Goal: Transaction & Acquisition: Register for event/course

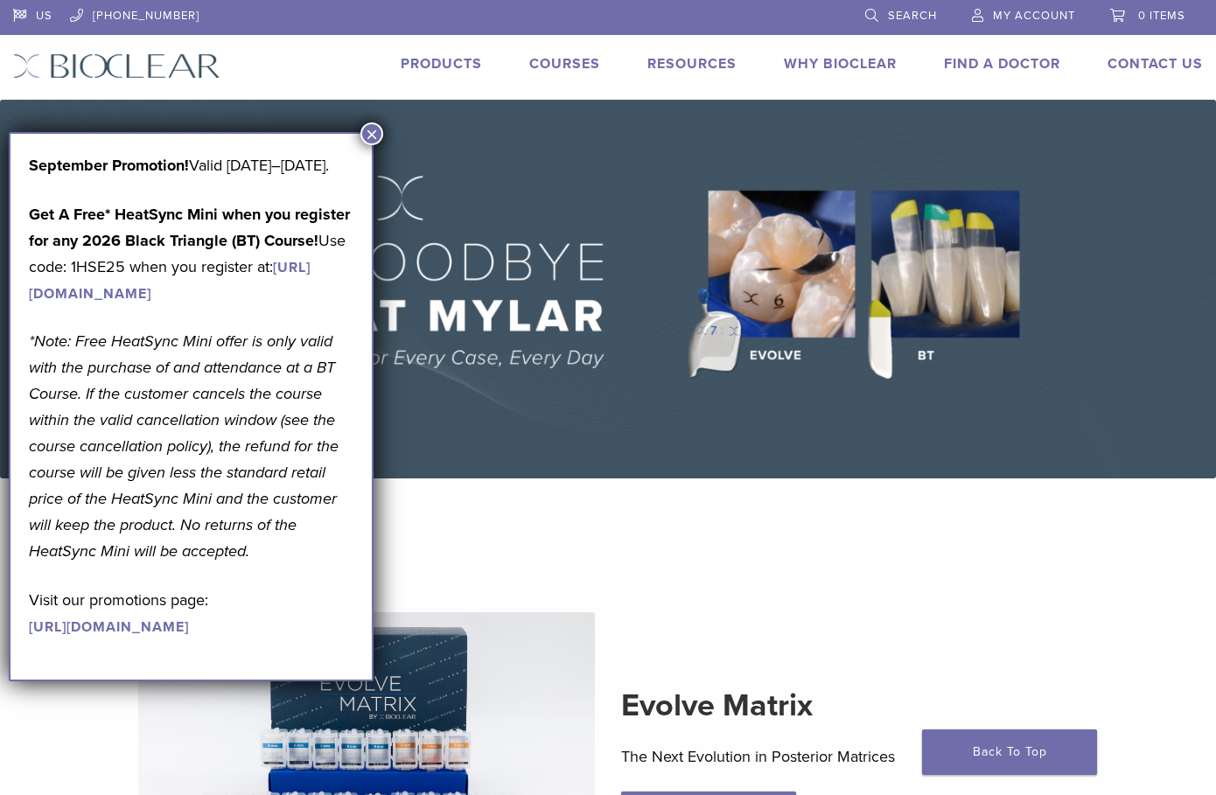
click at [103, 289] on p "Get A Free* HeatSync Mini when you register for any 2026 Black Triangle (BT) Co…" at bounding box center [191, 253] width 325 height 105
copy p "1HSE25"
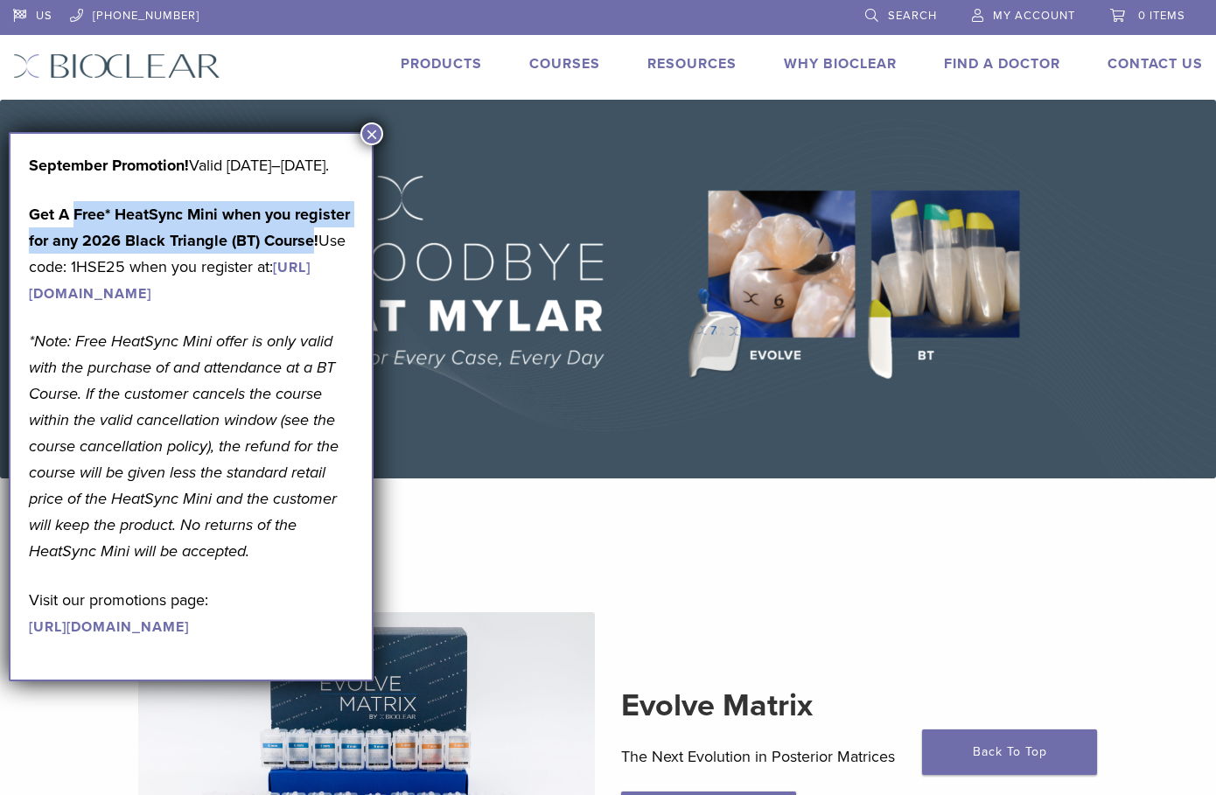
drag, startPoint x: 74, startPoint y: 238, endPoint x: 311, endPoint y: 268, distance: 238.1
click at [311, 250] on strong "Get A Free* HeatSync Mini when you register for any 2026 Black Triangle (BT) Co…" at bounding box center [189, 227] width 321 height 45
copy strong "Free* HeatSync Mini when you register for any 2026 Black Triangle (BT) Course"
click at [235, 250] on p "Get A Free* HeatSync Mini when you register for any 2026 Black Triangle (BT) Co…" at bounding box center [191, 253] width 325 height 105
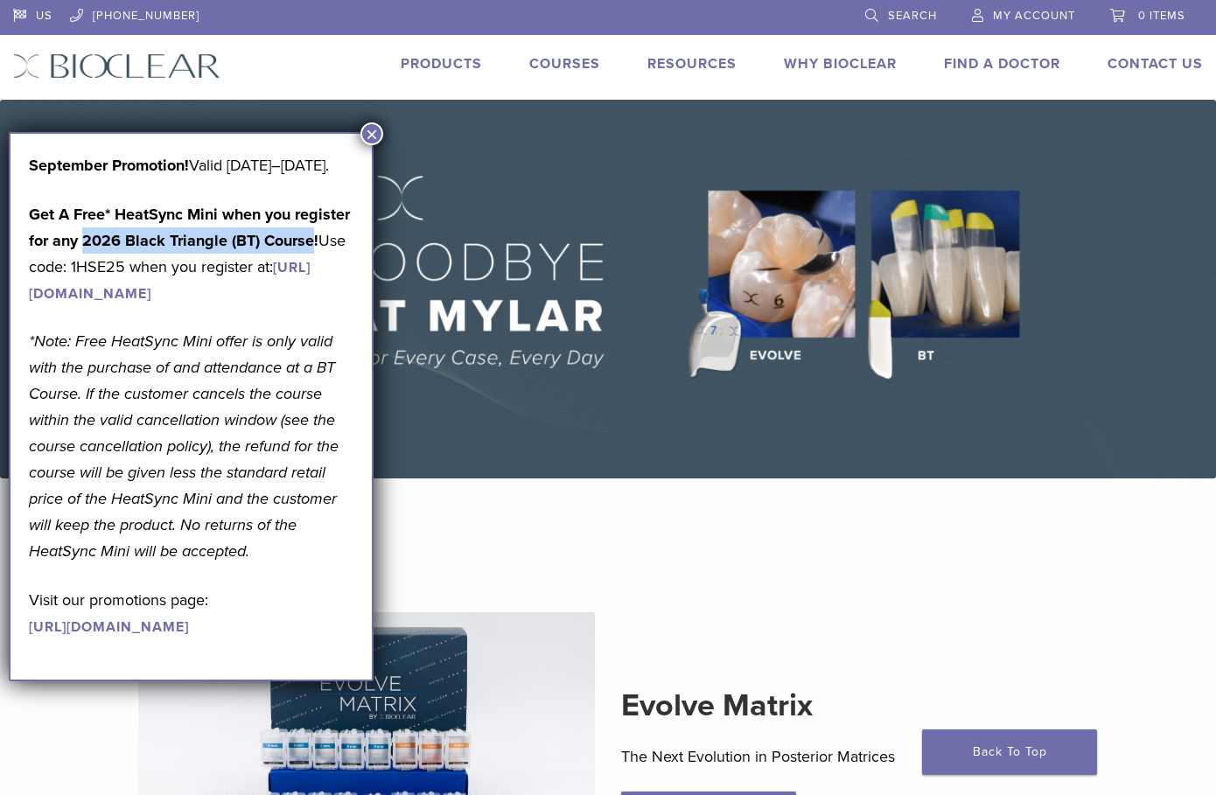
drag, startPoint x: 84, startPoint y: 264, endPoint x: 311, endPoint y: 275, distance: 227.7
click at [311, 250] on strong "Get A Free* HeatSync Mini when you register for any 2026 Black Triangle (BT) Co…" at bounding box center [189, 227] width 321 height 45
copy strong "2026 Black Triangle (BT) Course"
click at [553, 61] on link "Courses" at bounding box center [564, 63] width 71 height 17
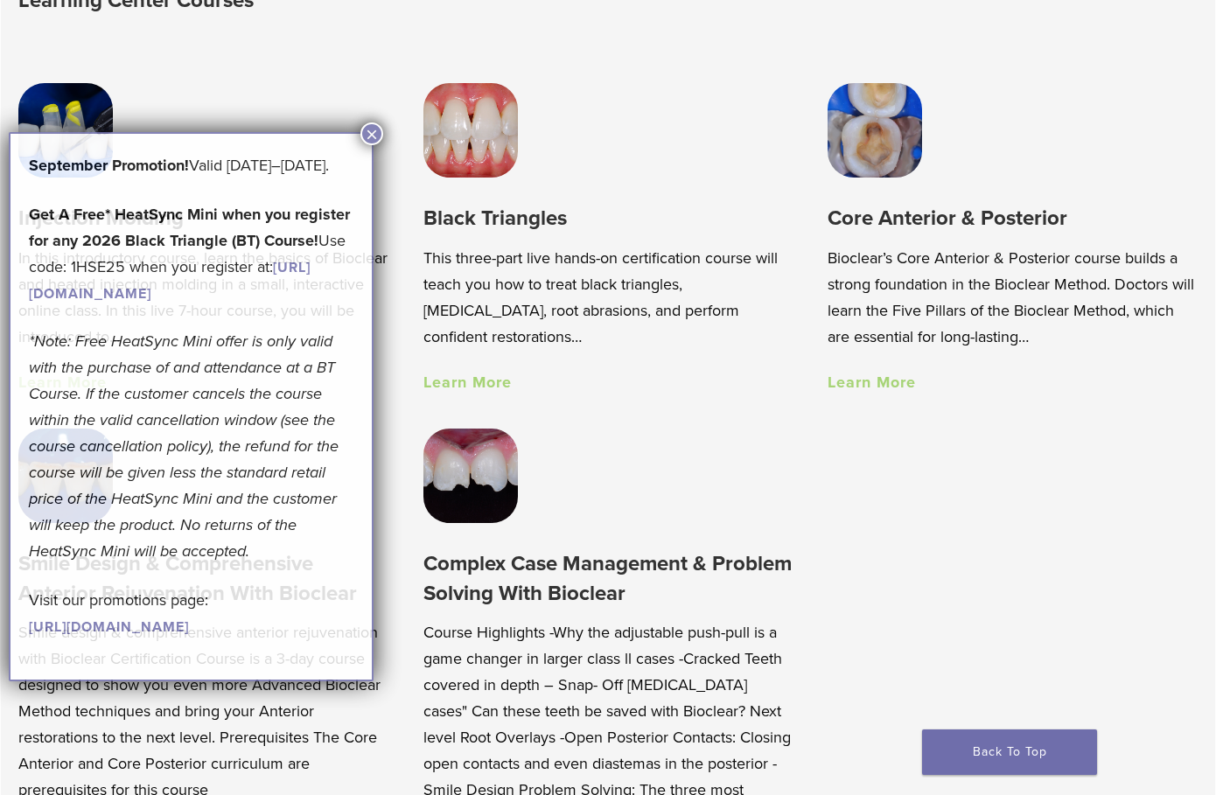
scroll to position [1283, 0]
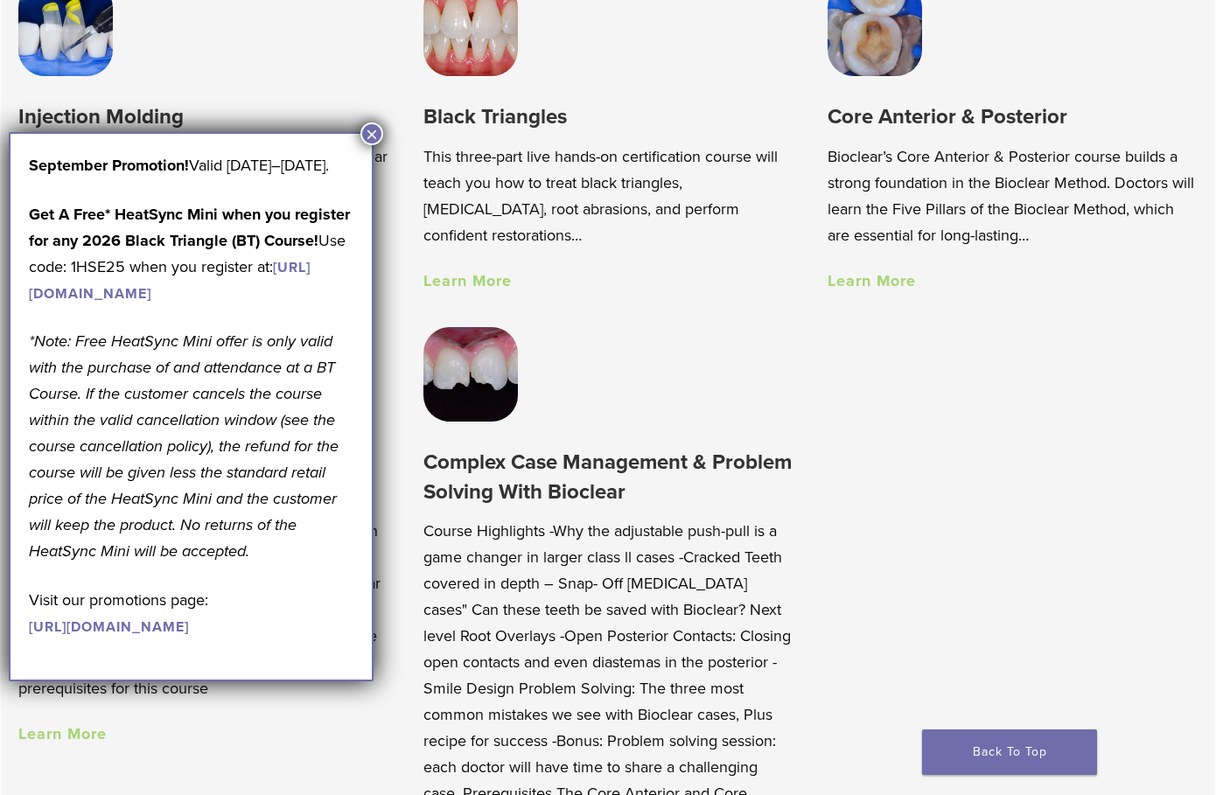
click at [367, 134] on button "×" at bounding box center [371, 133] width 23 height 23
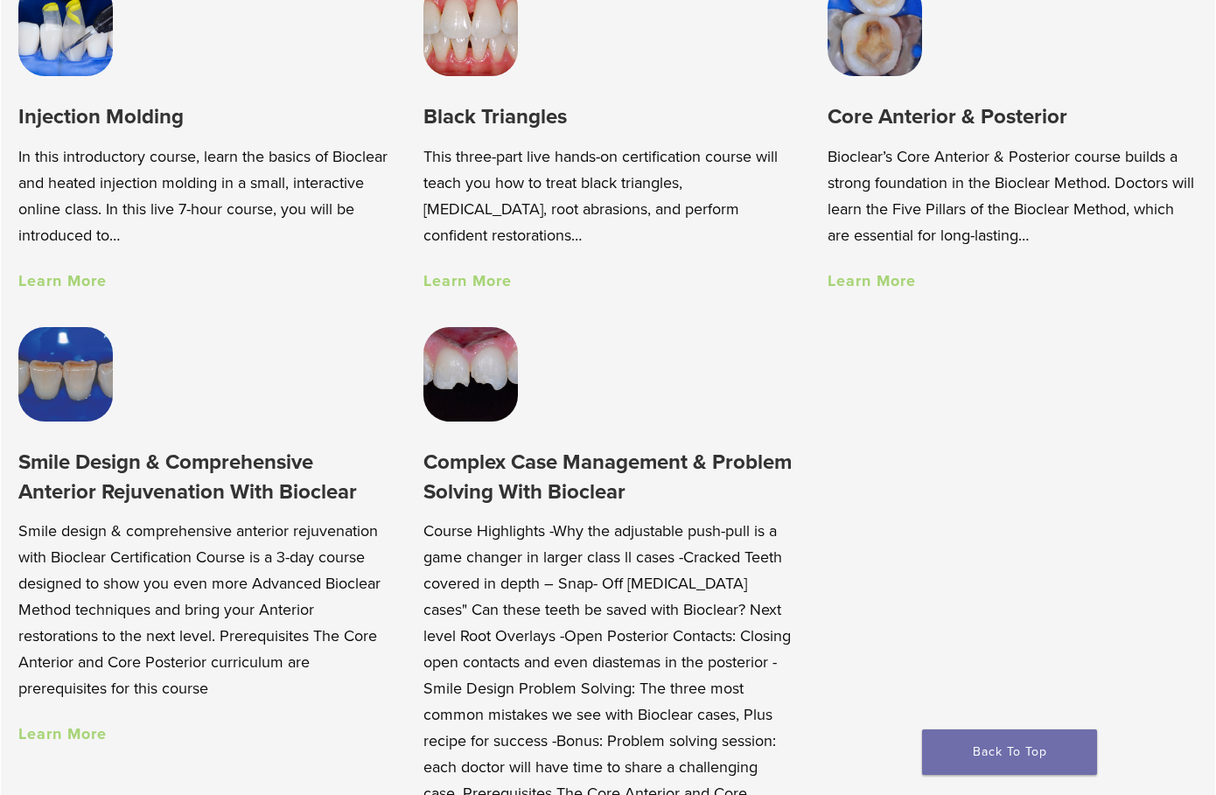
click at [478, 46] on img at bounding box center [470, 29] width 94 height 94
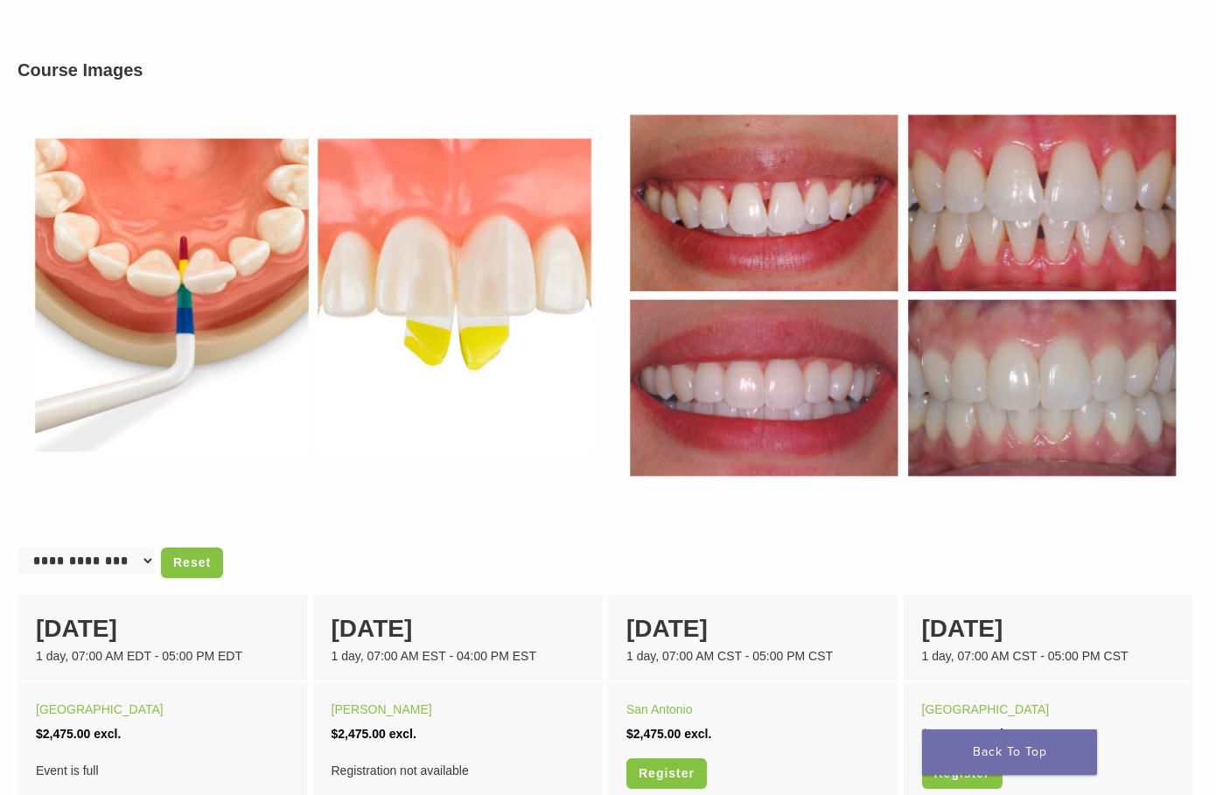
scroll to position [962, 0]
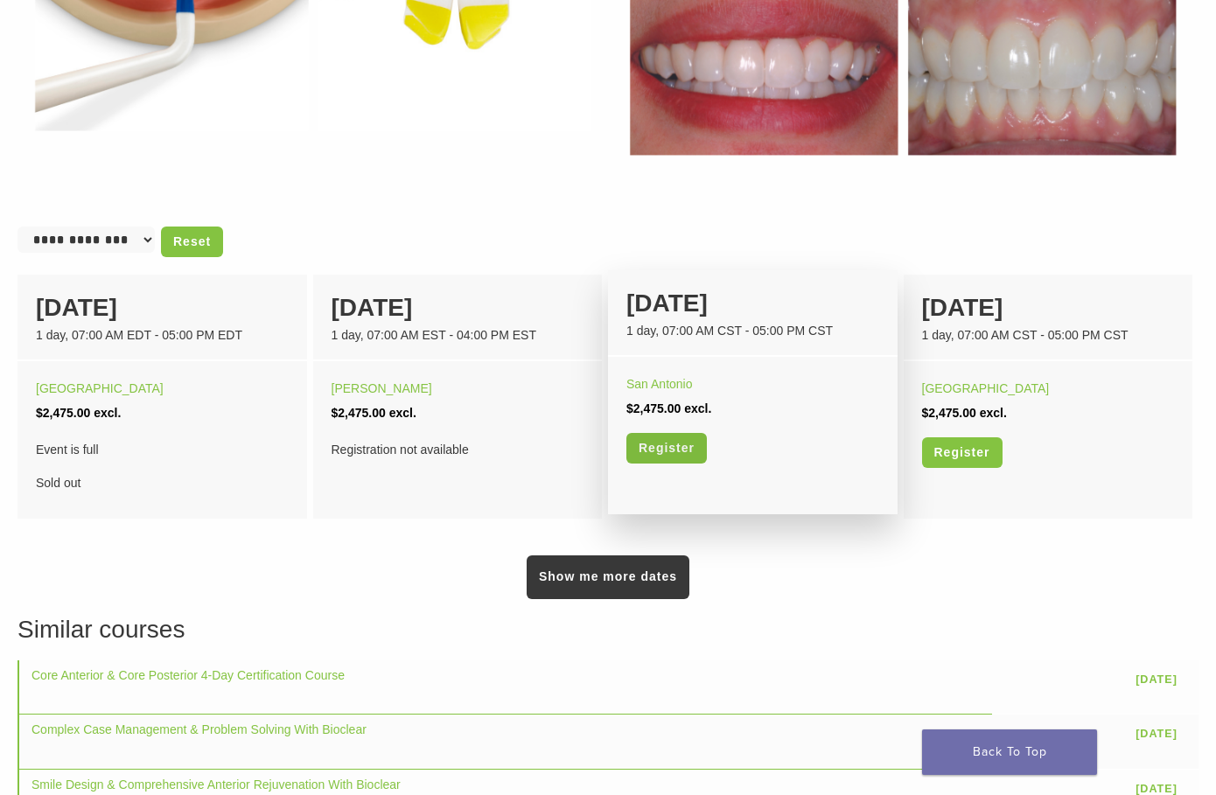
click at [677, 451] on link "Register" at bounding box center [666, 448] width 80 height 31
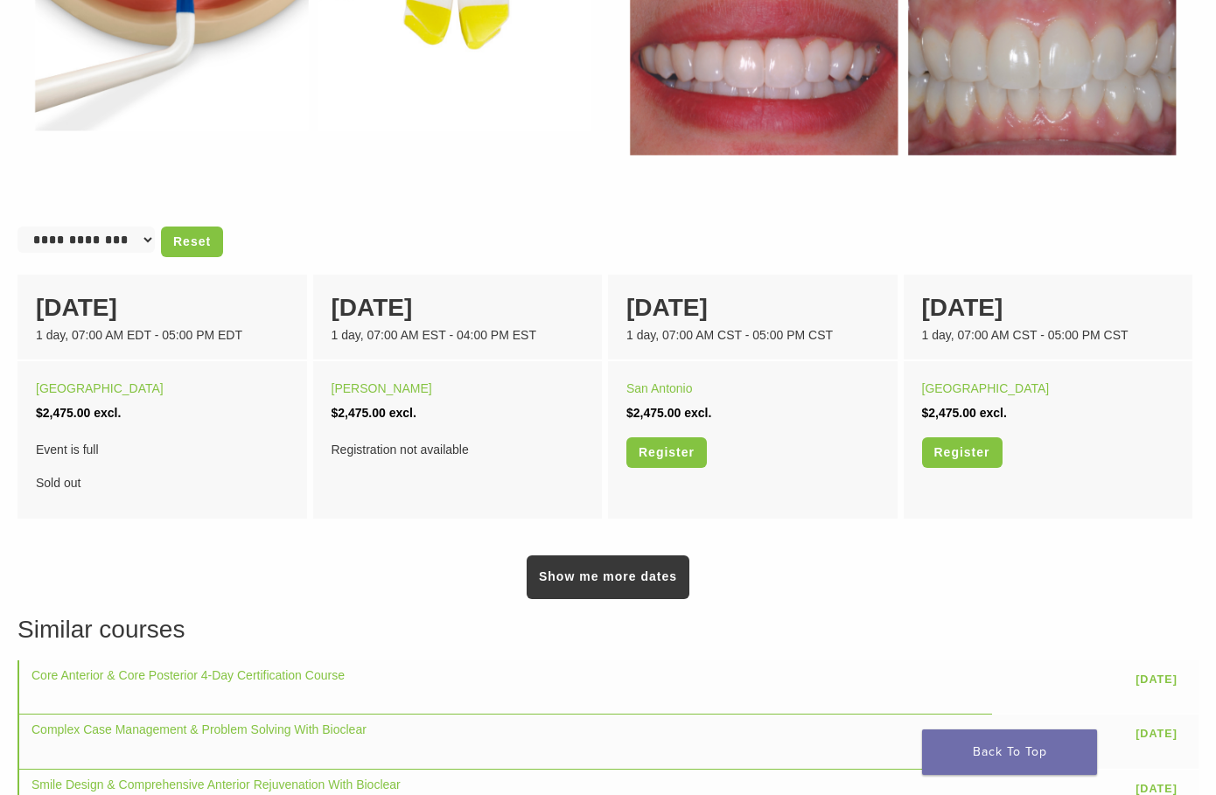
click at [1091, 239] on div "The Black Triangle Certification course is a three-part course. Description Thi…" at bounding box center [608, 66] width 1216 height 1692
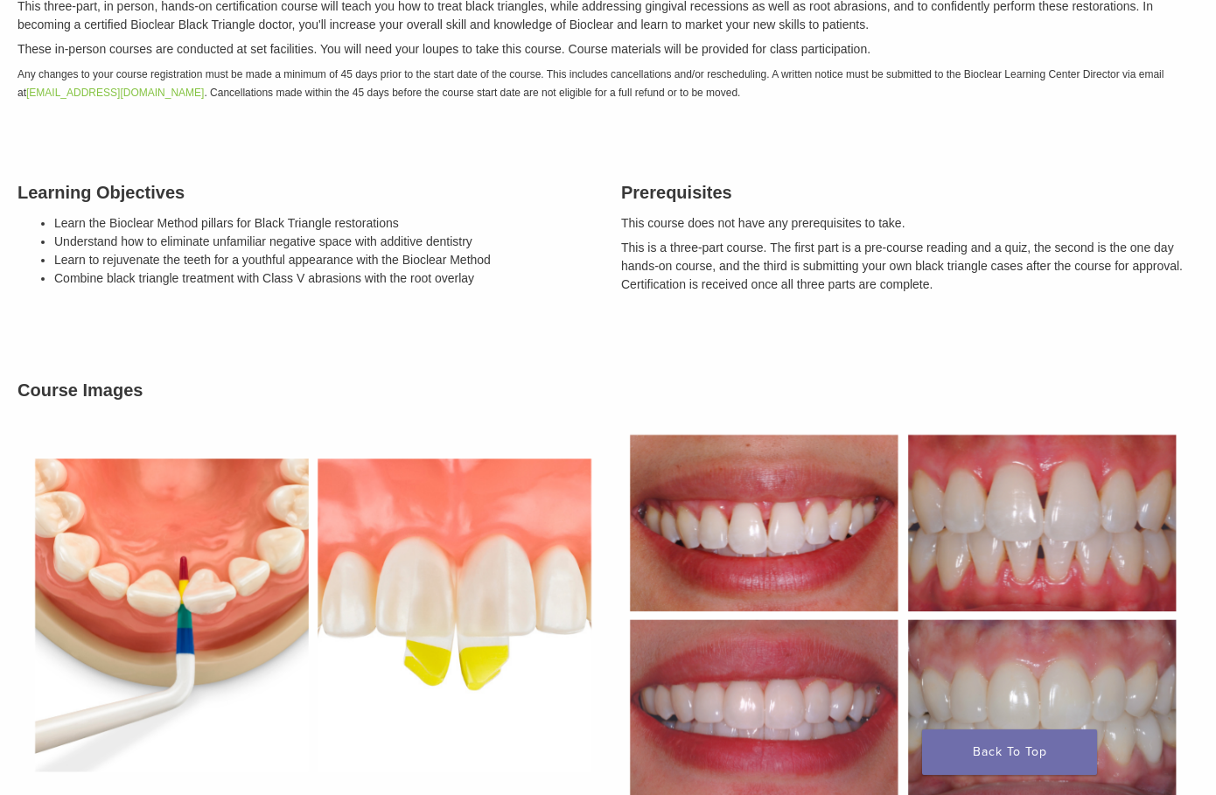
scroll to position [0, 0]
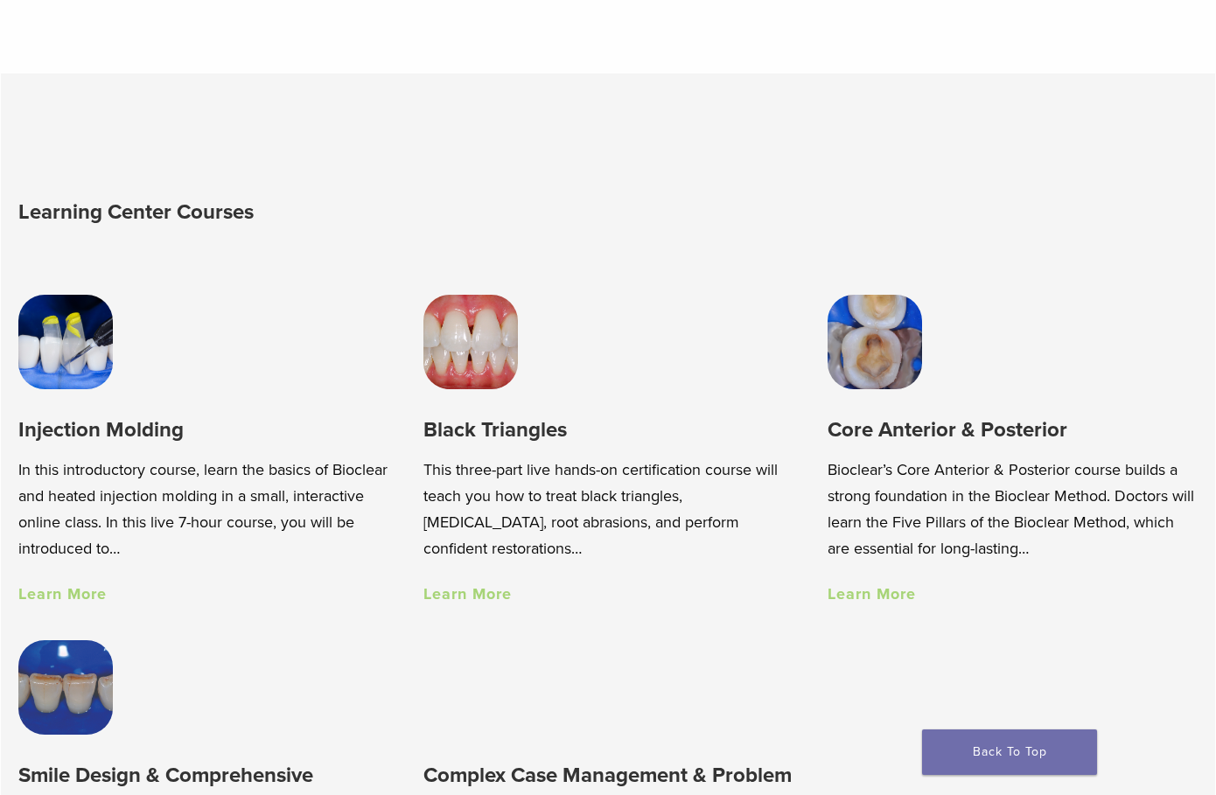
scroll to position [962, 0]
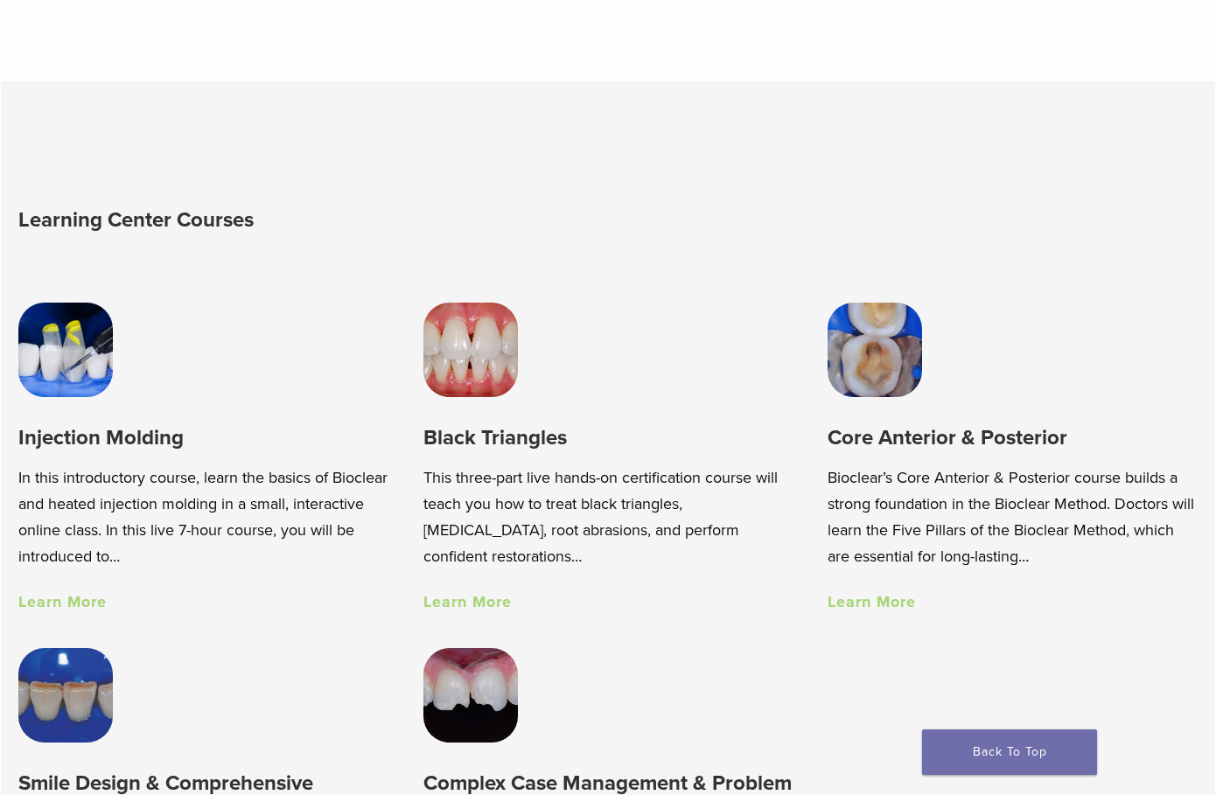
click at [476, 371] on img at bounding box center [470, 350] width 94 height 94
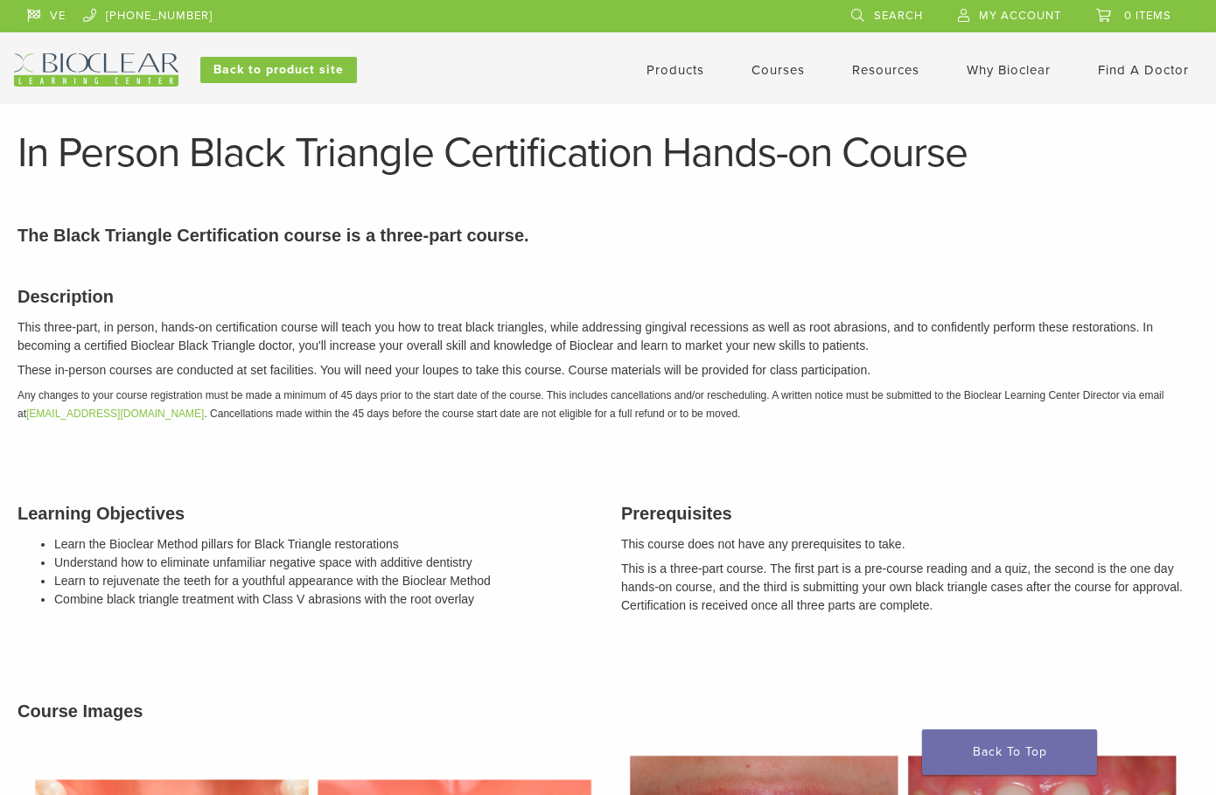
click at [113, 68] on img at bounding box center [96, 69] width 164 height 33
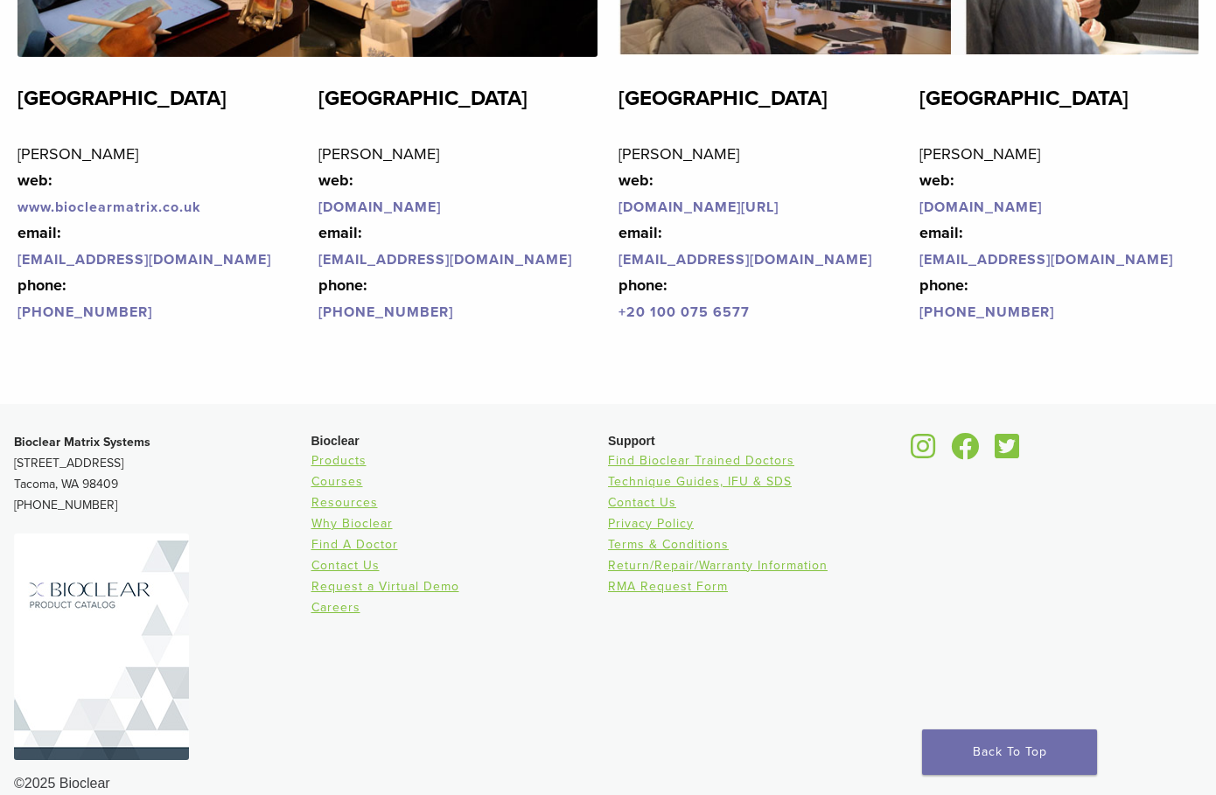
scroll to position [4129, 0]
